Goal: Navigation & Orientation: Find specific page/section

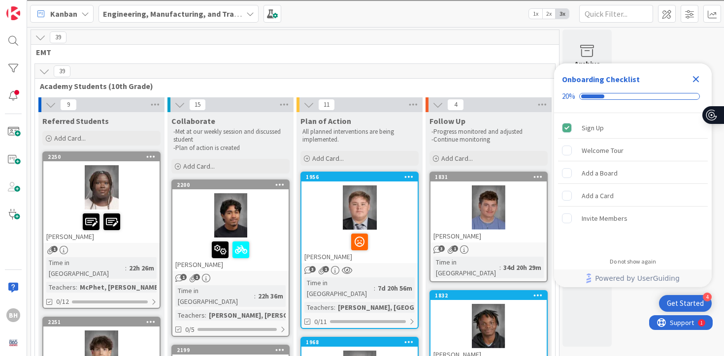
click at [248, 20] on div "Engineering, Manufacturing, and Transportation" at bounding box center [178, 14] width 160 height 18
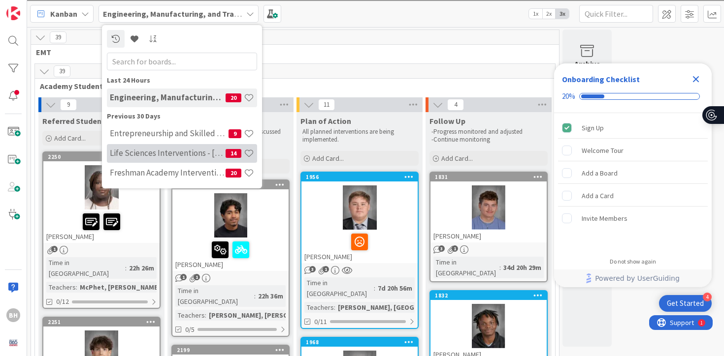
click at [204, 161] on div "Life Sciences Interventions - [DATE]-[DATE] 14" at bounding box center [182, 153] width 150 height 19
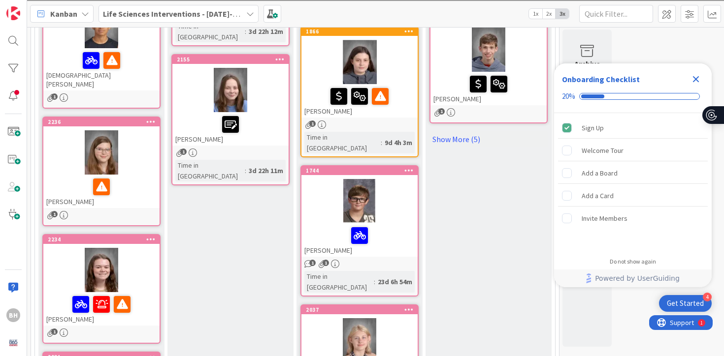
scroll to position [305, 0]
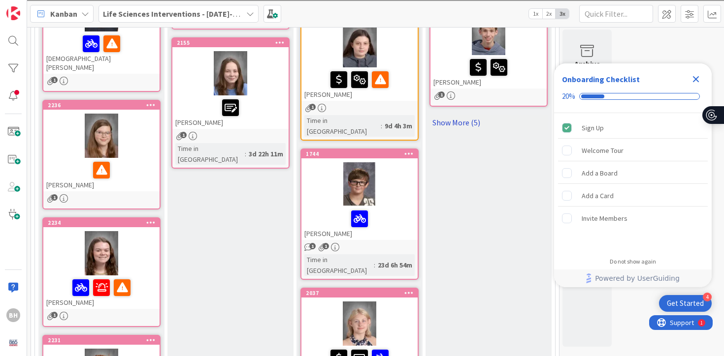
click at [471, 125] on link "Show More (5)" at bounding box center [488, 123] width 118 height 16
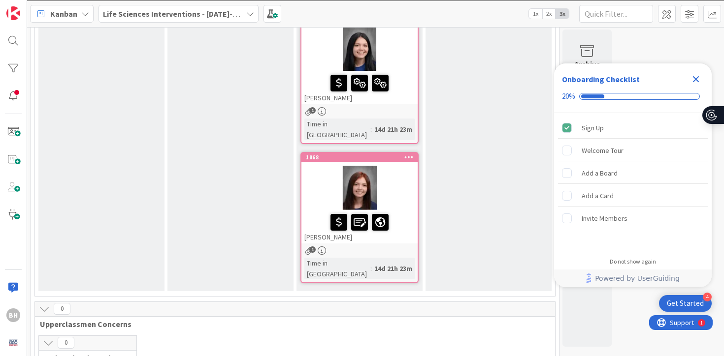
scroll to position [1181, 0]
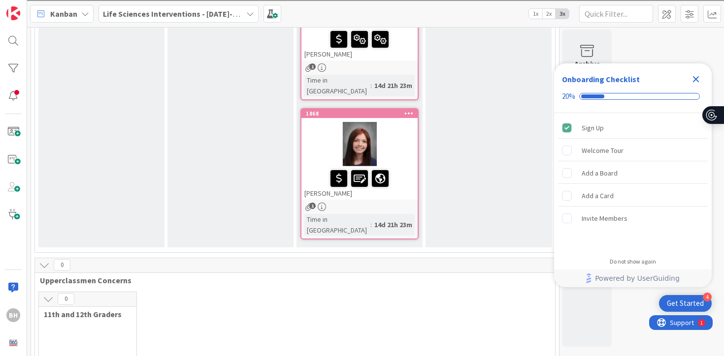
click at [187, 9] on b "Life Sciences Interventions - [DATE]-[DATE]" at bounding box center [179, 14] width 153 height 10
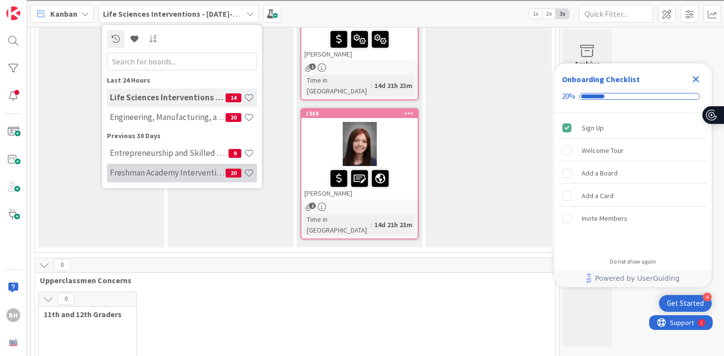
click at [188, 178] on div "Freshman Academy Intervention - [DATE]-[DATE] 20" at bounding box center [182, 173] width 150 height 19
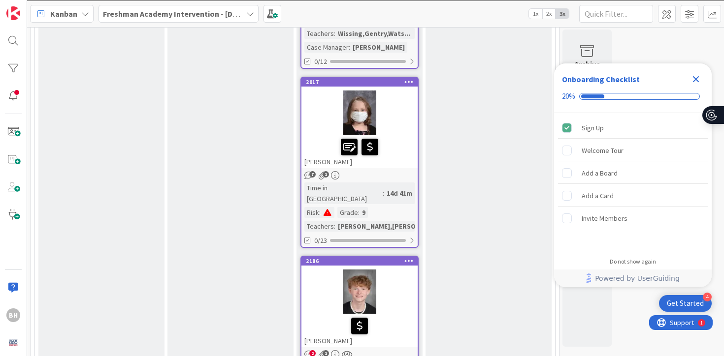
scroll to position [3426, 0]
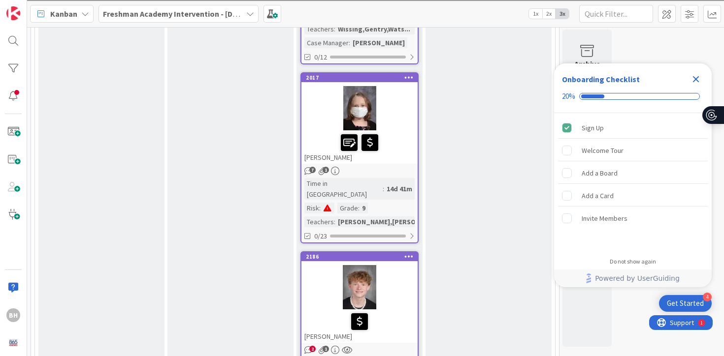
click at [307, 346] on icon "2" at bounding box center [308, 350] width 8 height 8
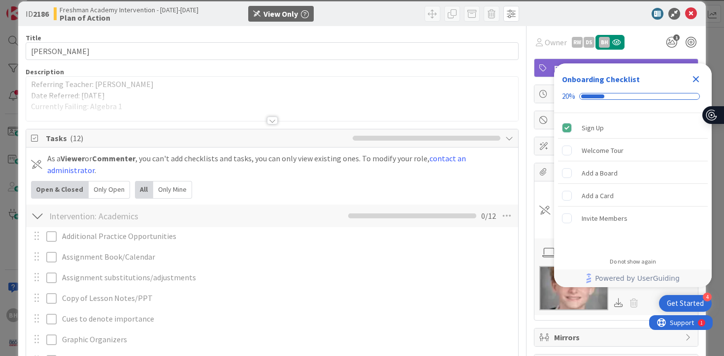
scroll to position [13, 0]
click at [696, 73] on icon "Close Checklist" at bounding box center [696, 79] width 12 height 12
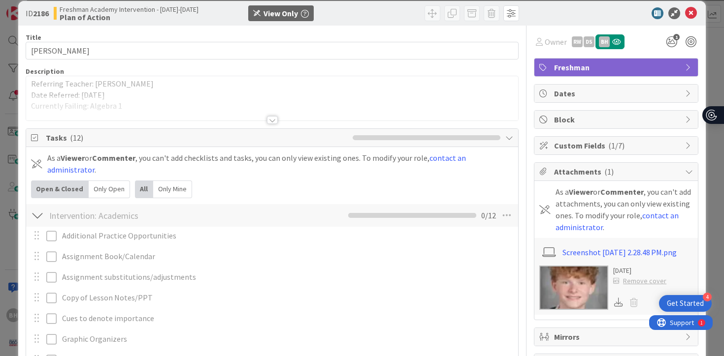
scroll to position [0, 0]
click at [272, 118] on div at bounding box center [272, 120] width 11 height 8
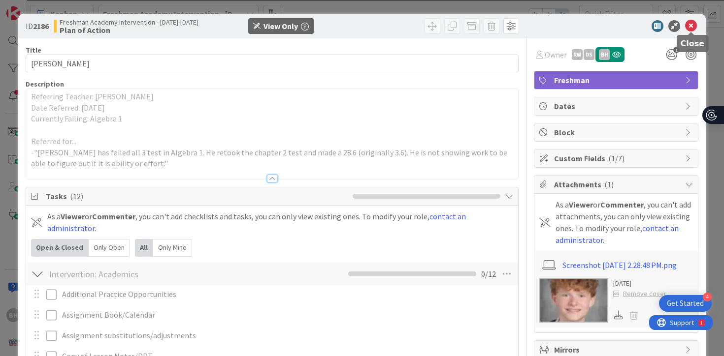
click at [693, 27] on icon at bounding box center [691, 26] width 12 height 12
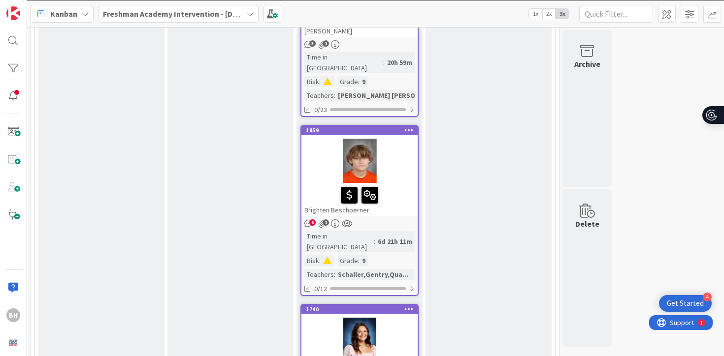
scroll to position [1488, 0]
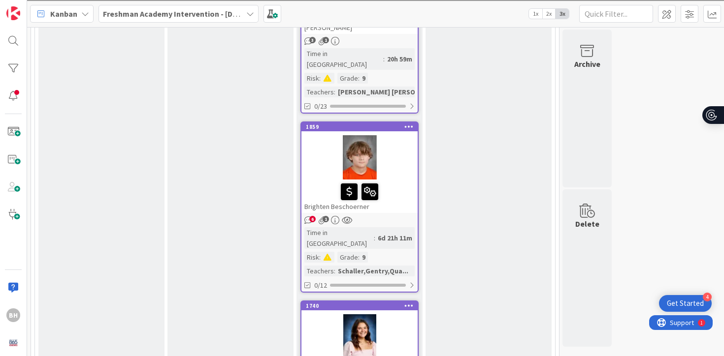
click at [387, 180] on div "Brighten Beschoerner" at bounding box center [359, 196] width 116 height 33
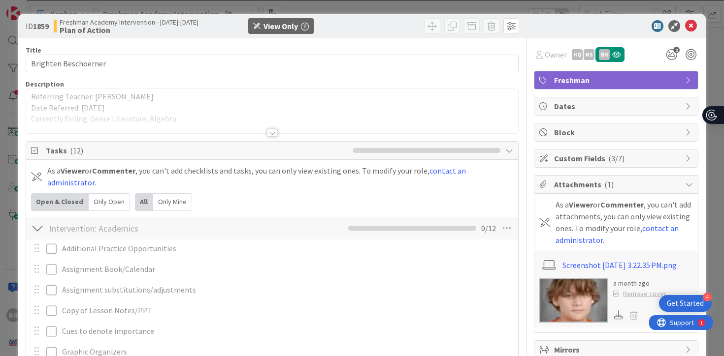
click at [274, 129] on div at bounding box center [272, 133] width 11 height 8
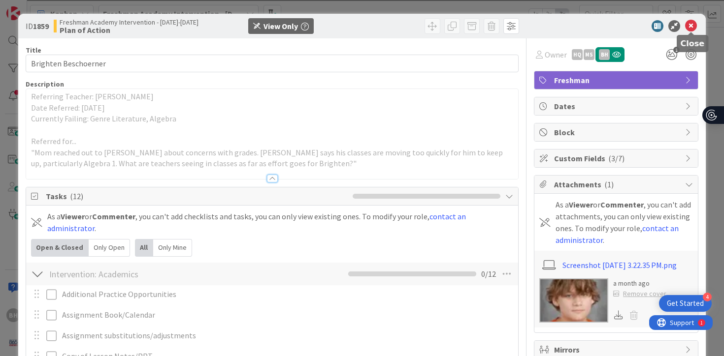
click at [692, 28] on icon at bounding box center [691, 26] width 12 height 12
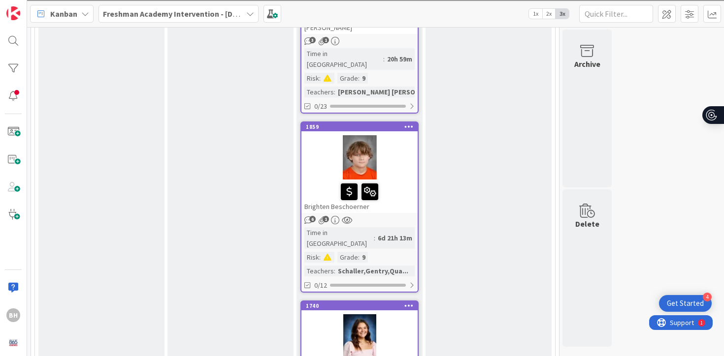
click at [313, 216] on span "6" at bounding box center [312, 219] width 6 height 6
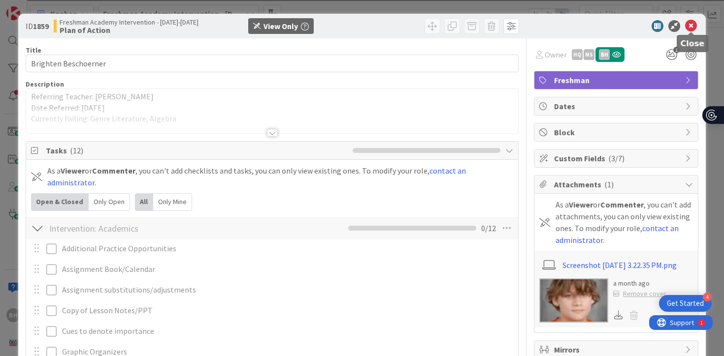
click at [694, 29] on icon at bounding box center [691, 26] width 12 height 12
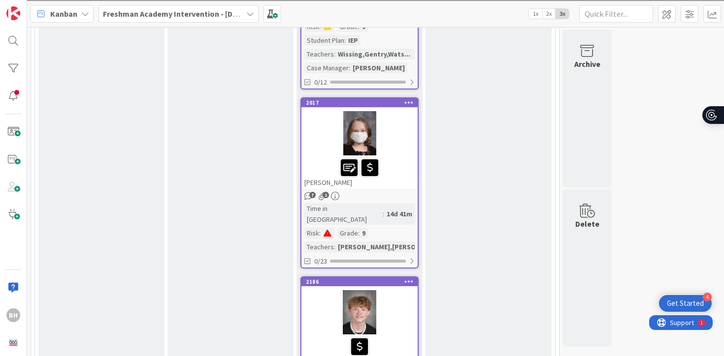
scroll to position [3432, 0]
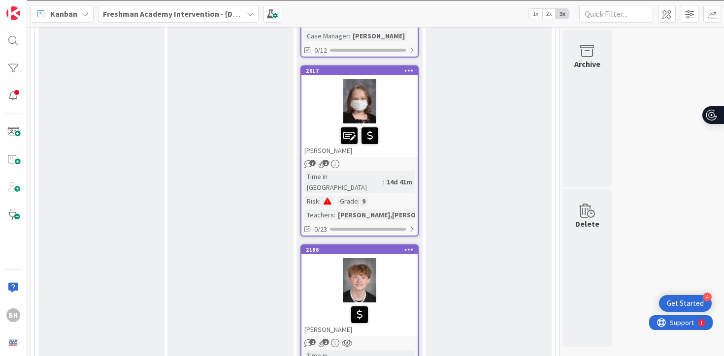
click at [338, 305] on div at bounding box center [359, 315] width 110 height 21
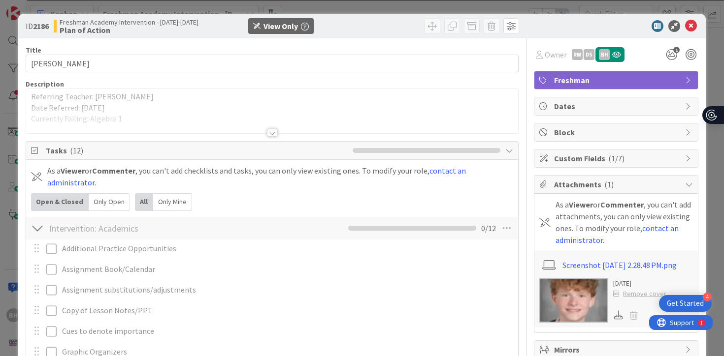
click at [278, 133] on div at bounding box center [272, 120] width 492 height 25
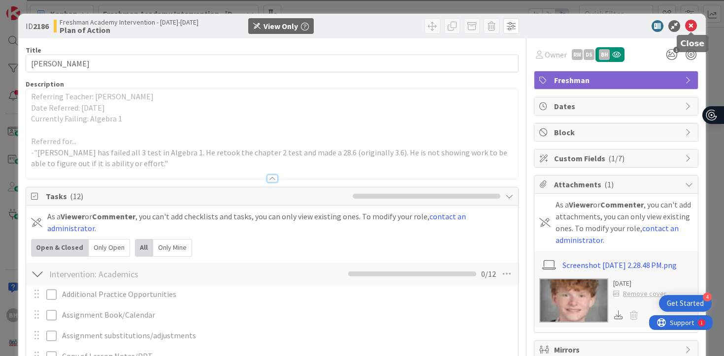
click at [692, 28] on icon at bounding box center [691, 26] width 12 height 12
